Goal: Navigation & Orientation: Find specific page/section

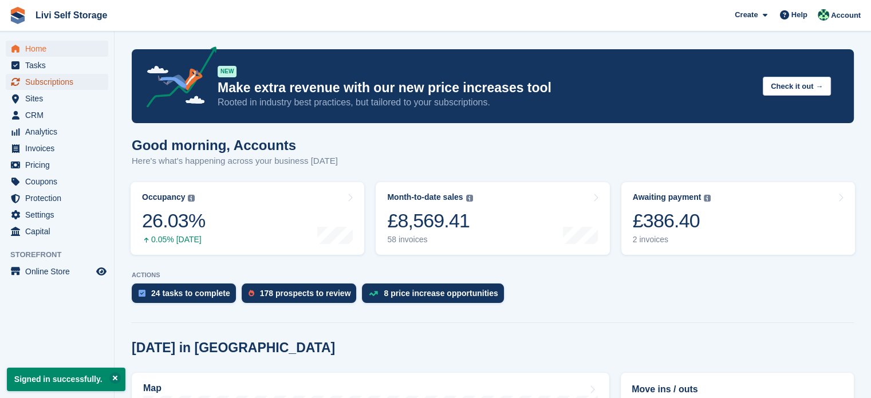
click at [60, 89] on span "Subscriptions" at bounding box center [59, 82] width 69 height 16
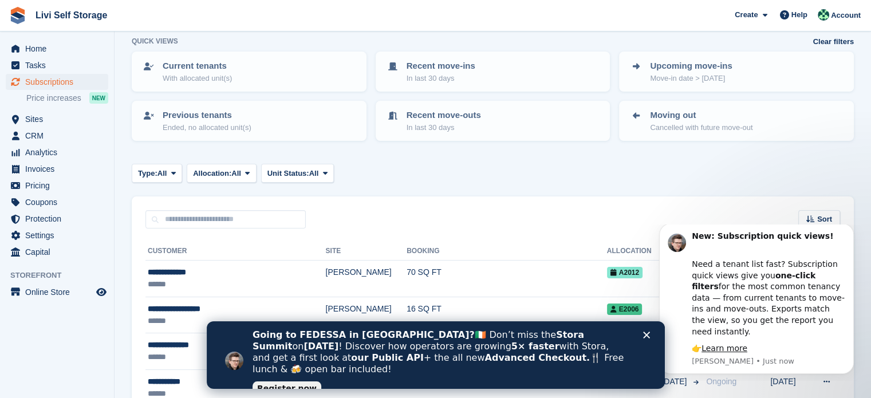
click at [645, 334] on polygon "Close" at bounding box center [646, 335] width 7 height 7
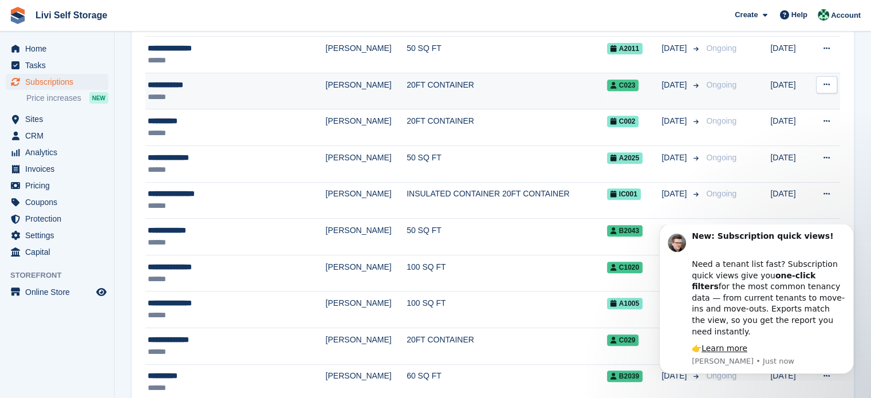
scroll to position [458, 0]
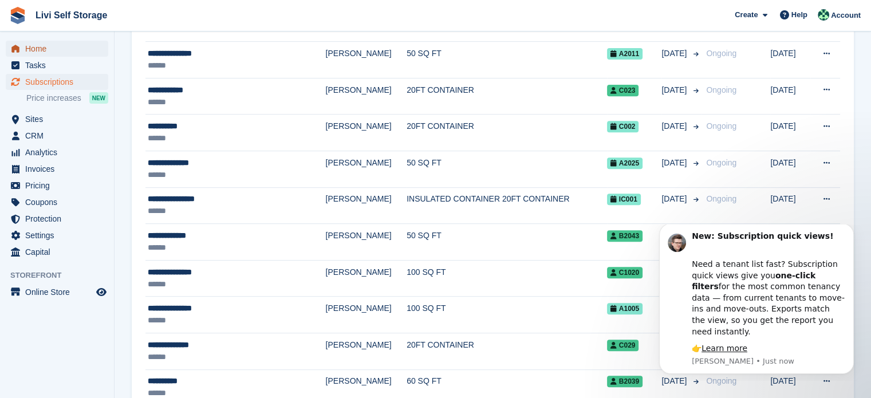
click at [42, 54] on span "Home" at bounding box center [59, 49] width 69 height 16
